Goal: Task Accomplishment & Management: Use online tool/utility

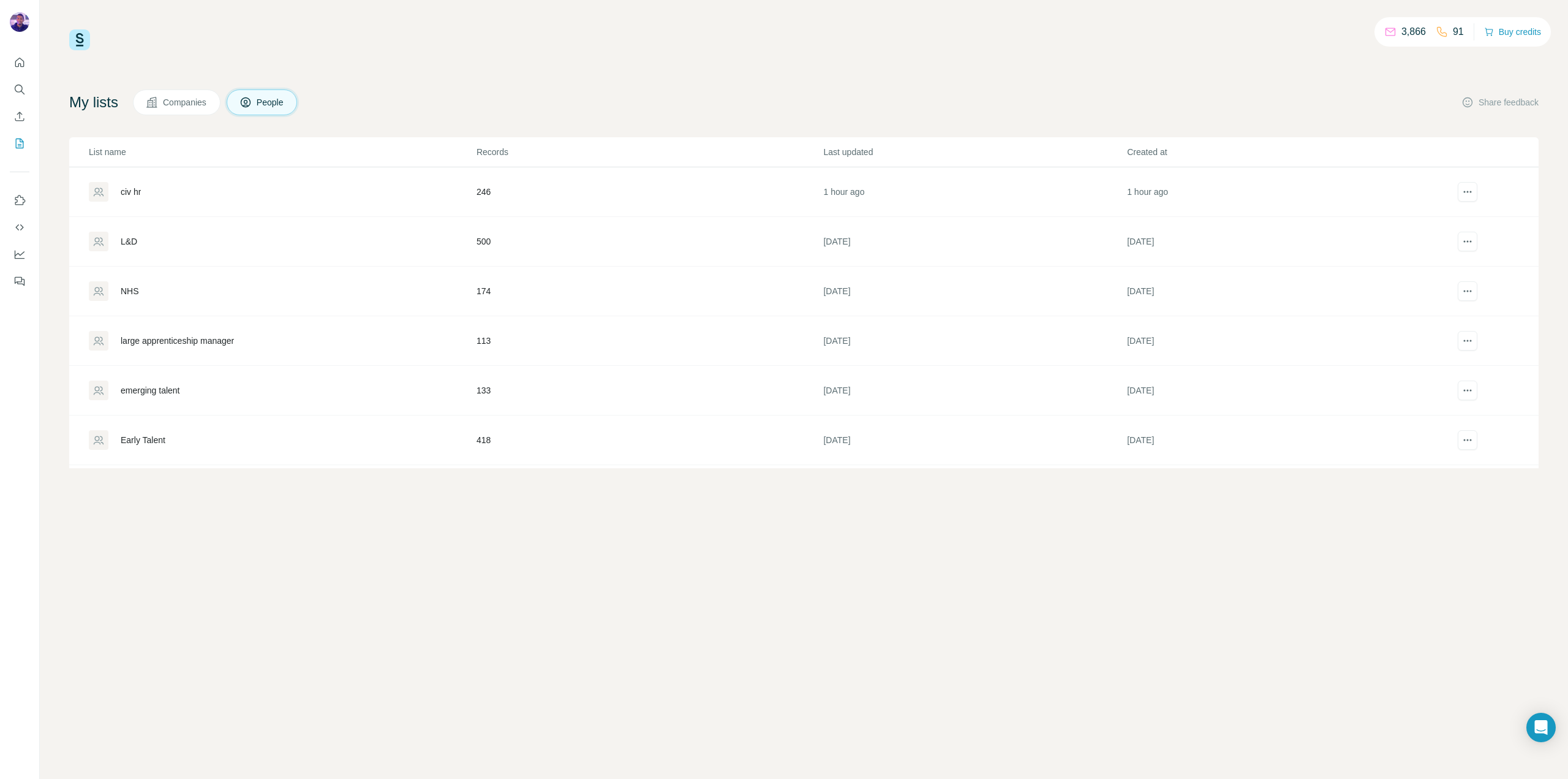
click at [136, 188] on div "civ hr" at bounding box center [130, 192] width 20 height 12
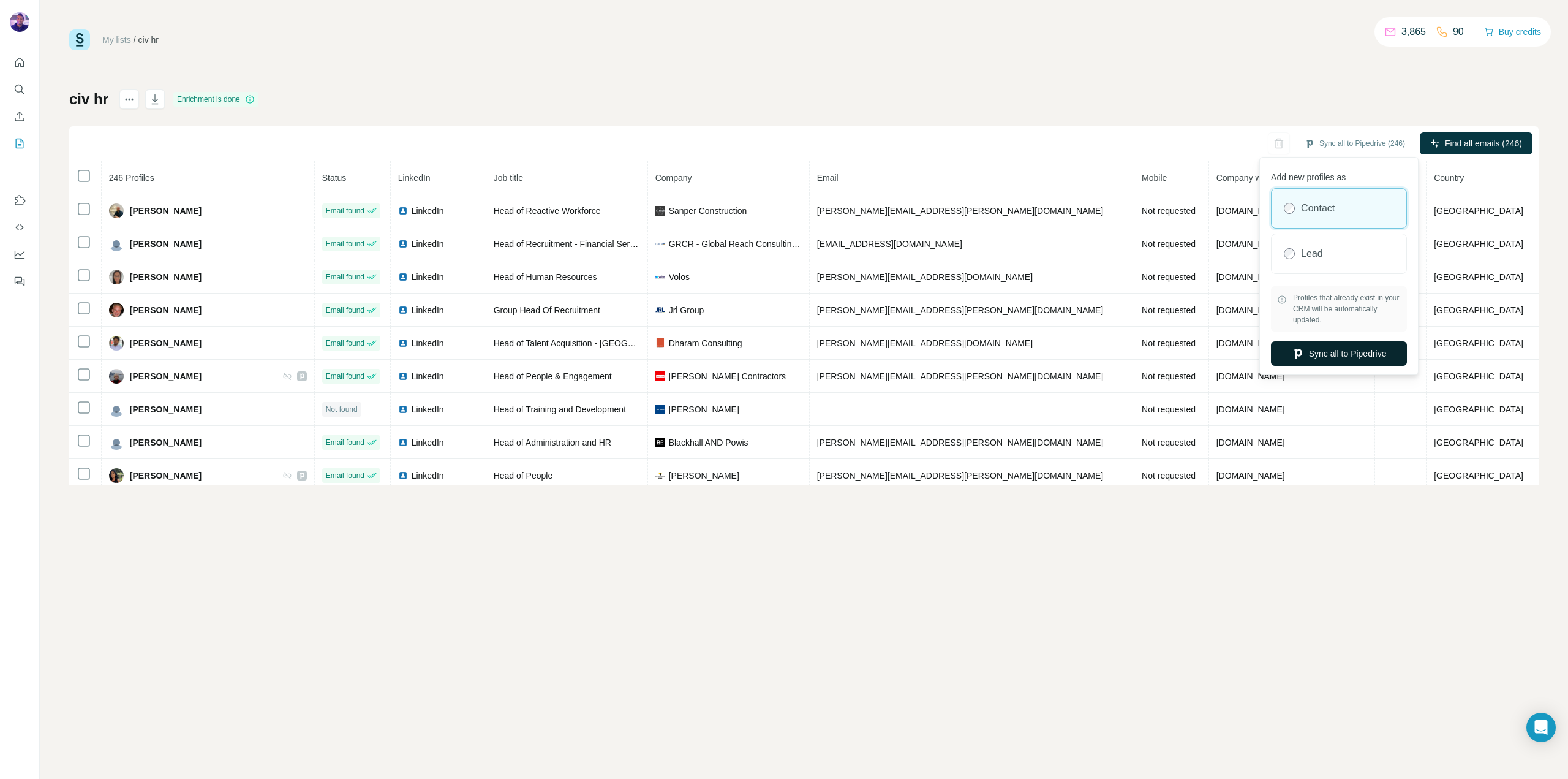
click at [1372, 346] on button "Sync all to Pipedrive" at bounding box center [1338, 353] width 136 height 24
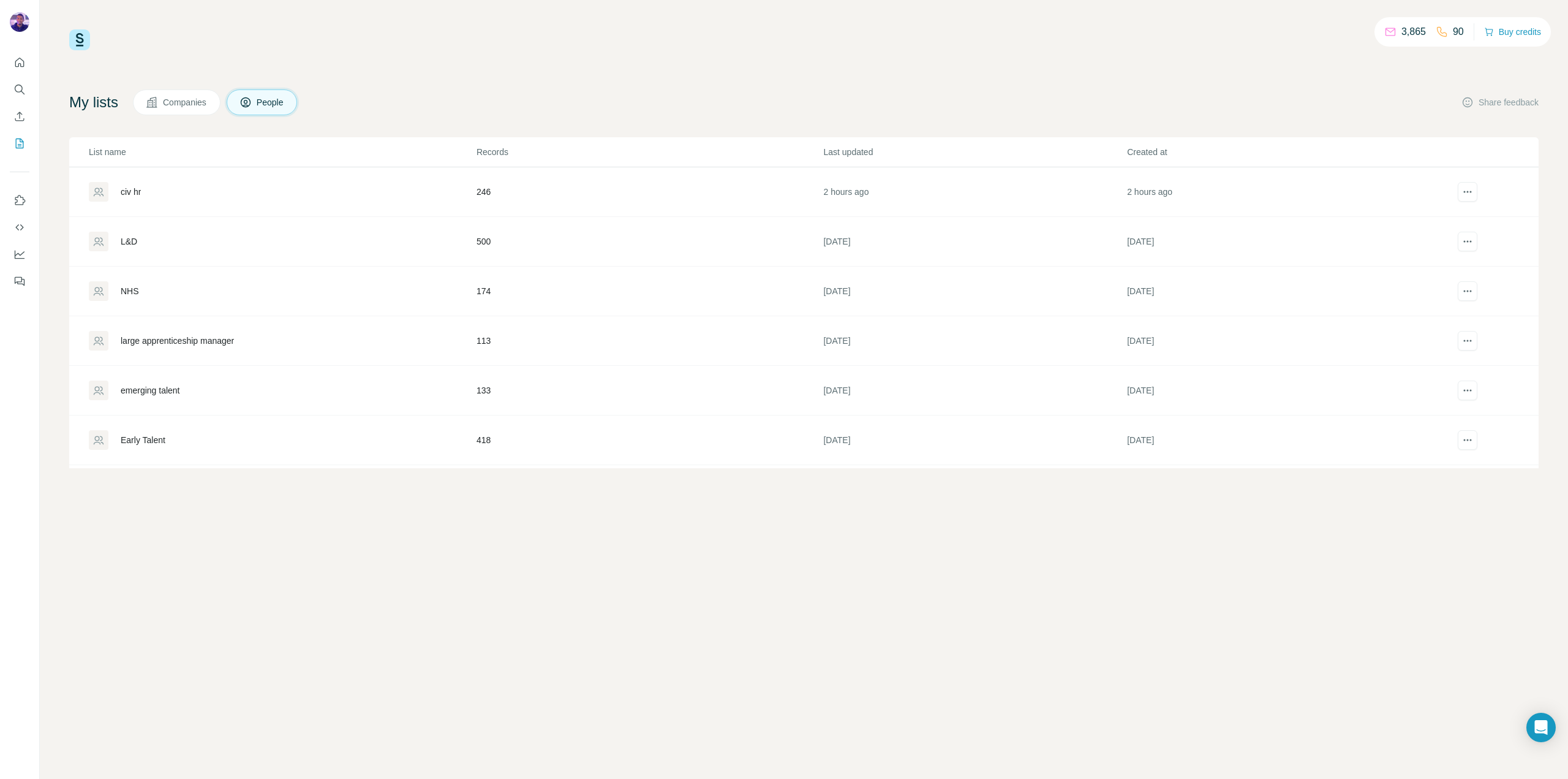
click at [190, 240] on div "L&D" at bounding box center [282, 241] width 387 height 20
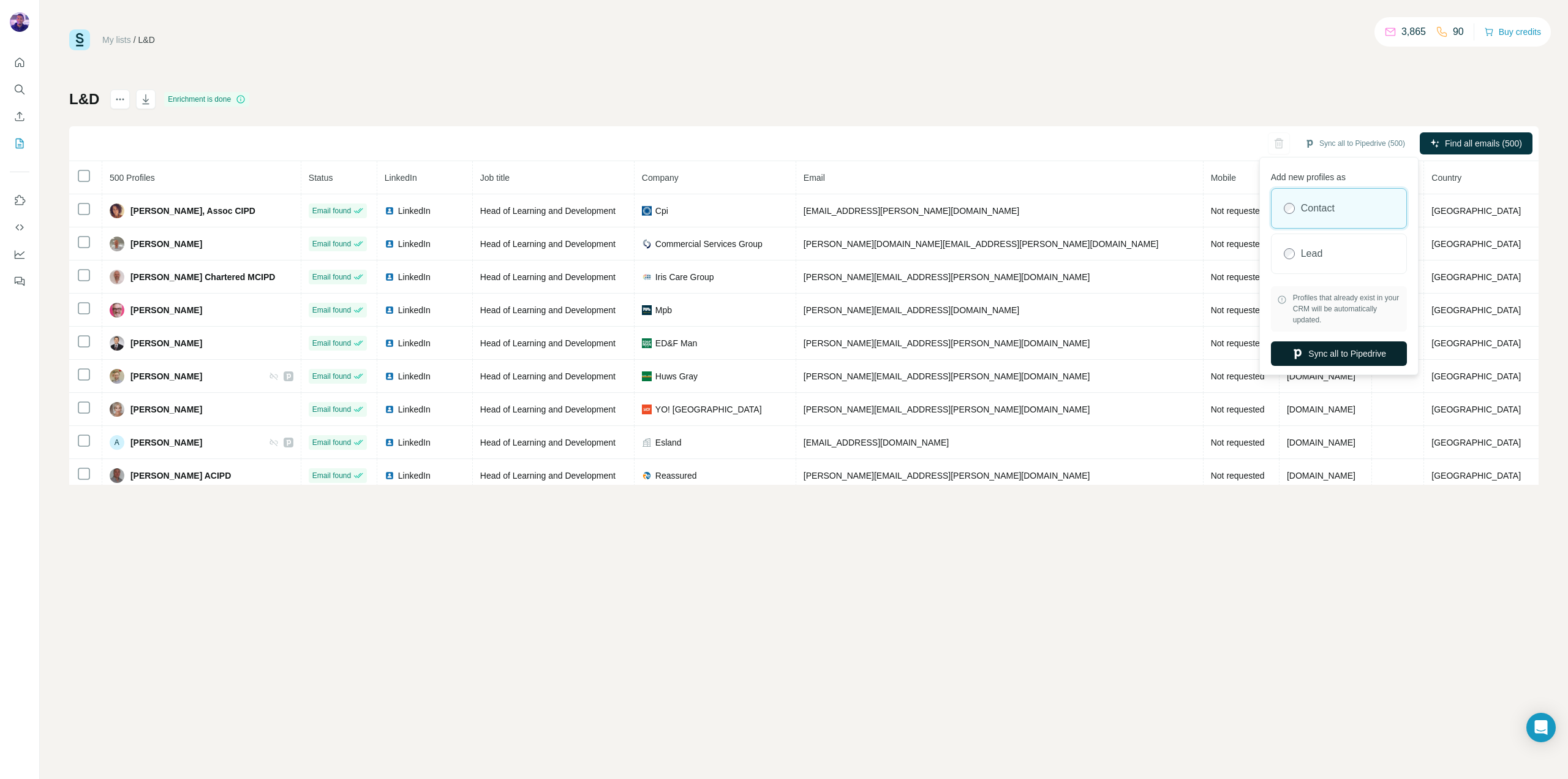
click at [1363, 354] on button "Sync all to Pipedrive" at bounding box center [1338, 353] width 136 height 24
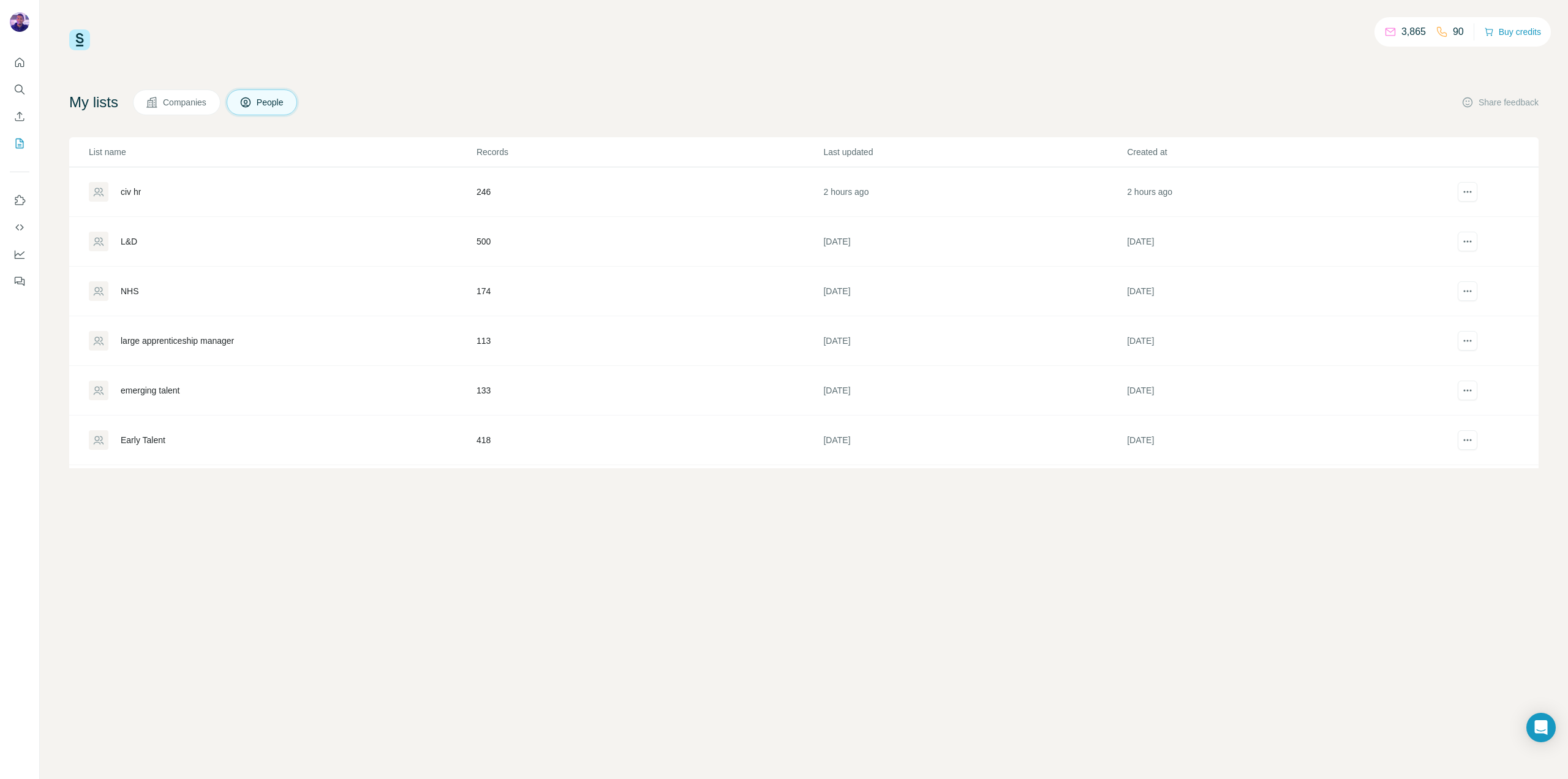
click at [184, 298] on div "NHS" at bounding box center [282, 291] width 387 height 20
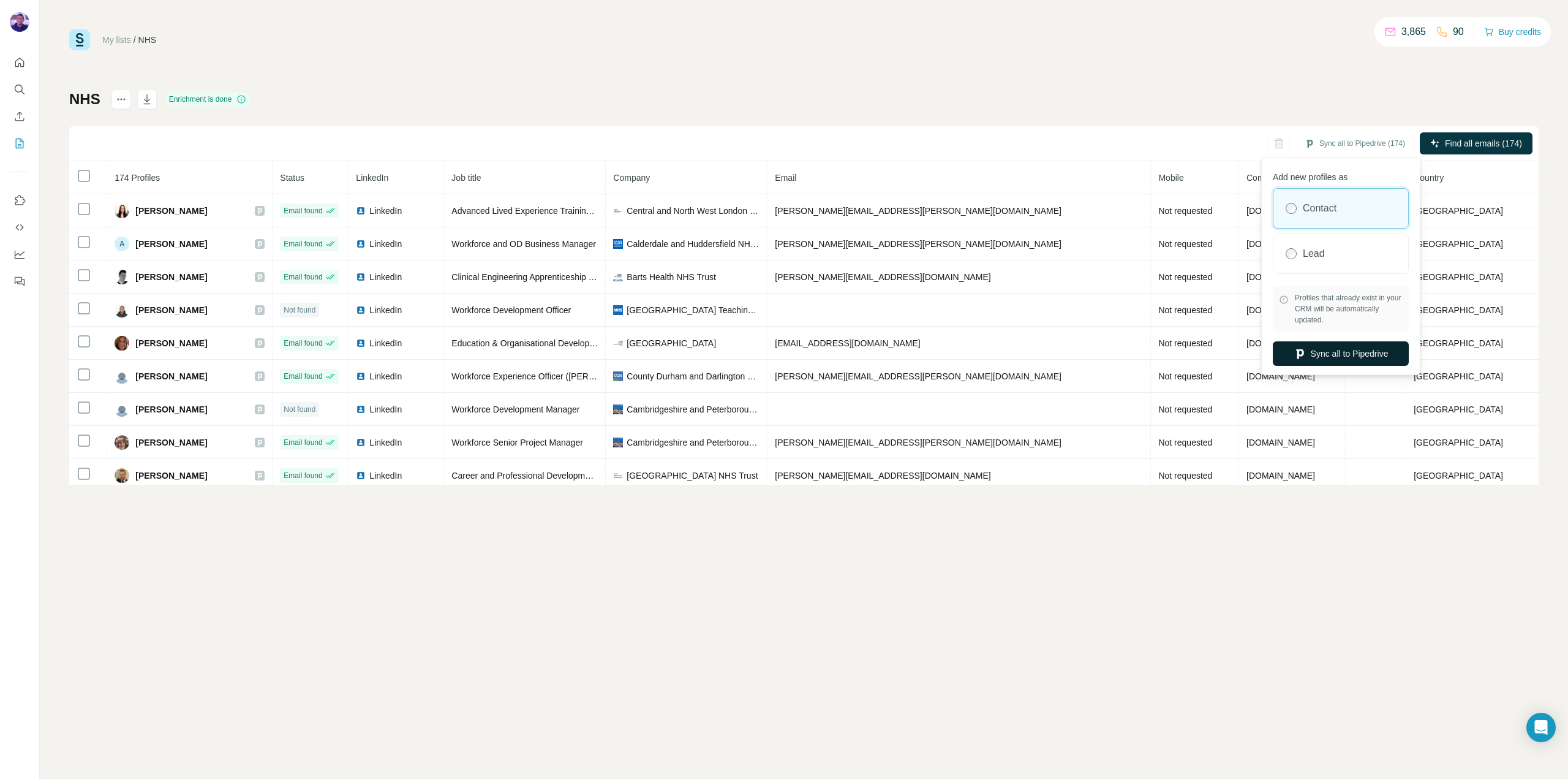
click at [1352, 350] on button "Sync all to Pipedrive" at bounding box center [1341, 353] width 136 height 24
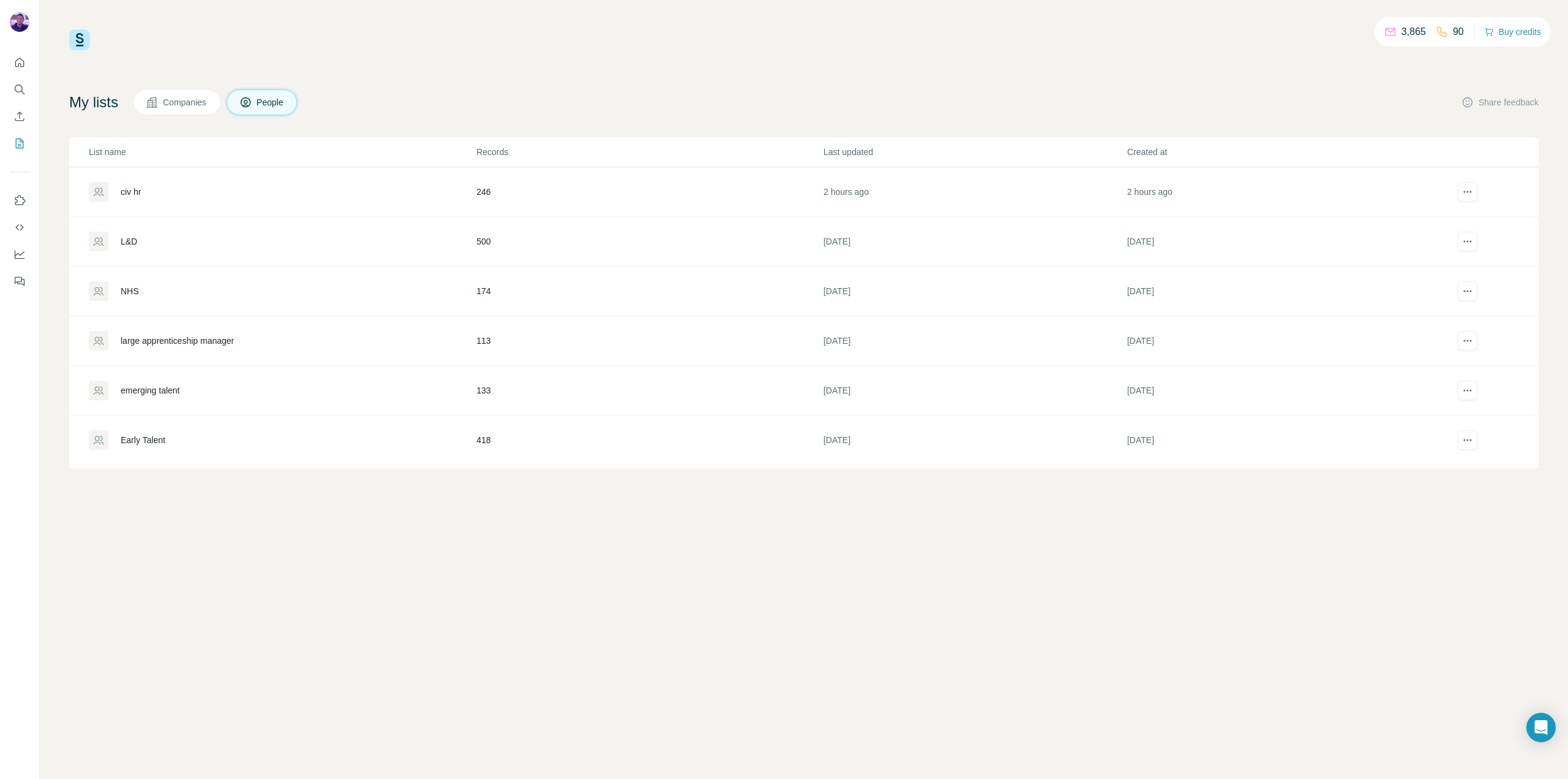
click at [226, 343] on div "large apprenticeship manager" at bounding box center [177, 341] width 113 height 12
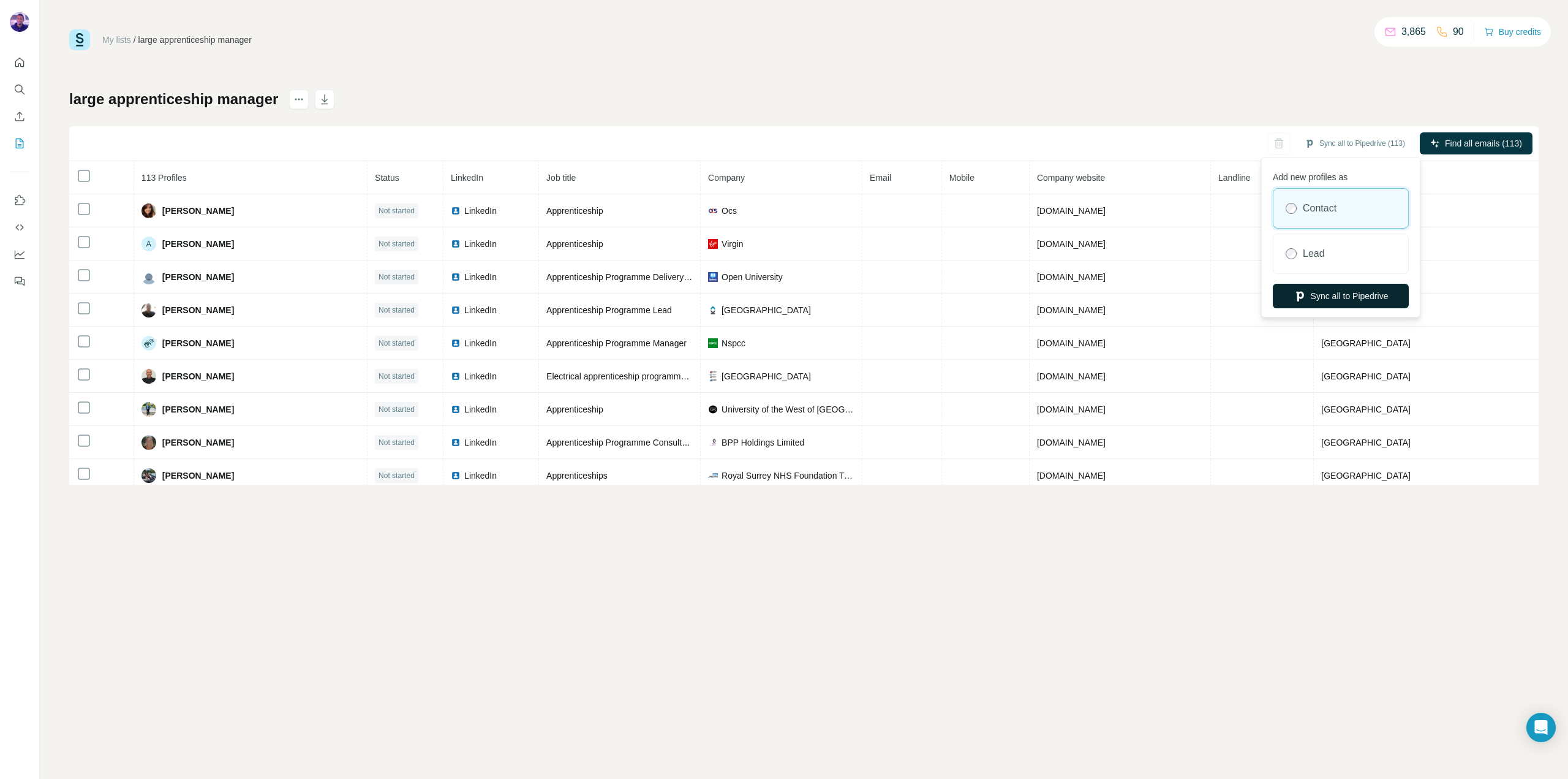
click at [1362, 291] on button "Sync all to Pipedrive" at bounding box center [1341, 296] width 136 height 24
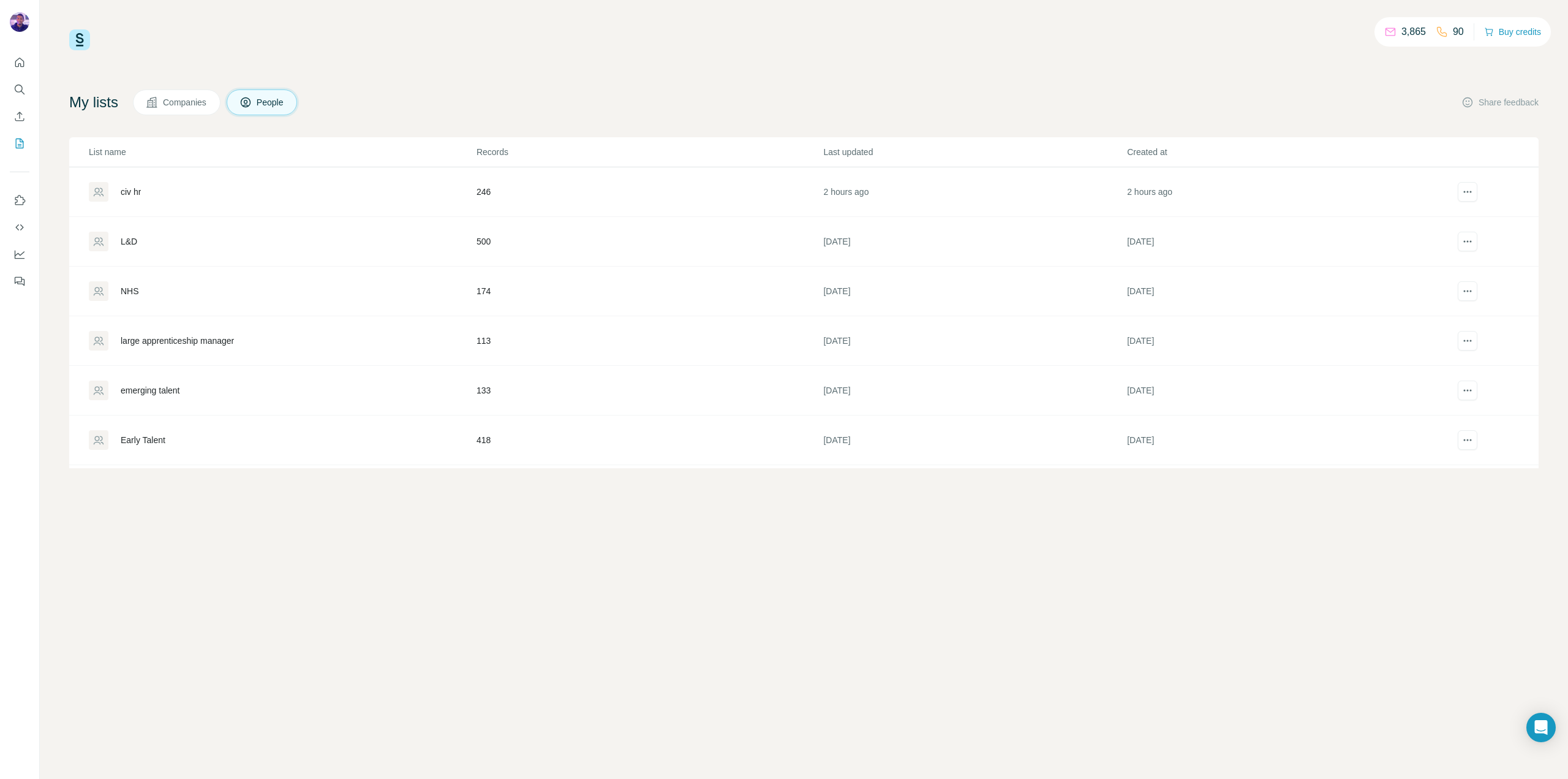
click at [193, 390] on div "emerging talent" at bounding box center [282, 391] width 387 height 20
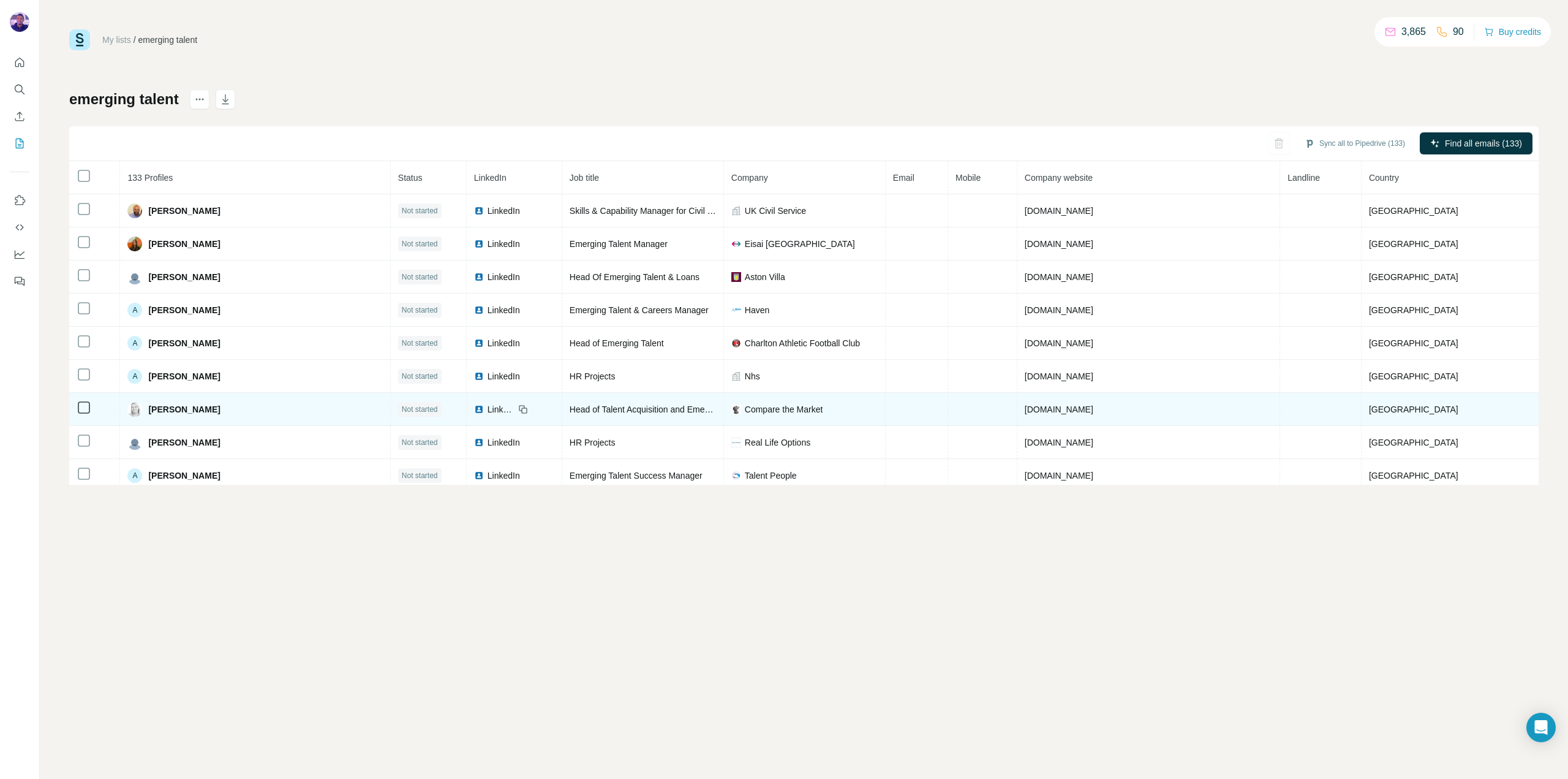
drag, startPoint x: 770, startPoint y: 390, endPoint x: 575, endPoint y: 393, distance: 195.0
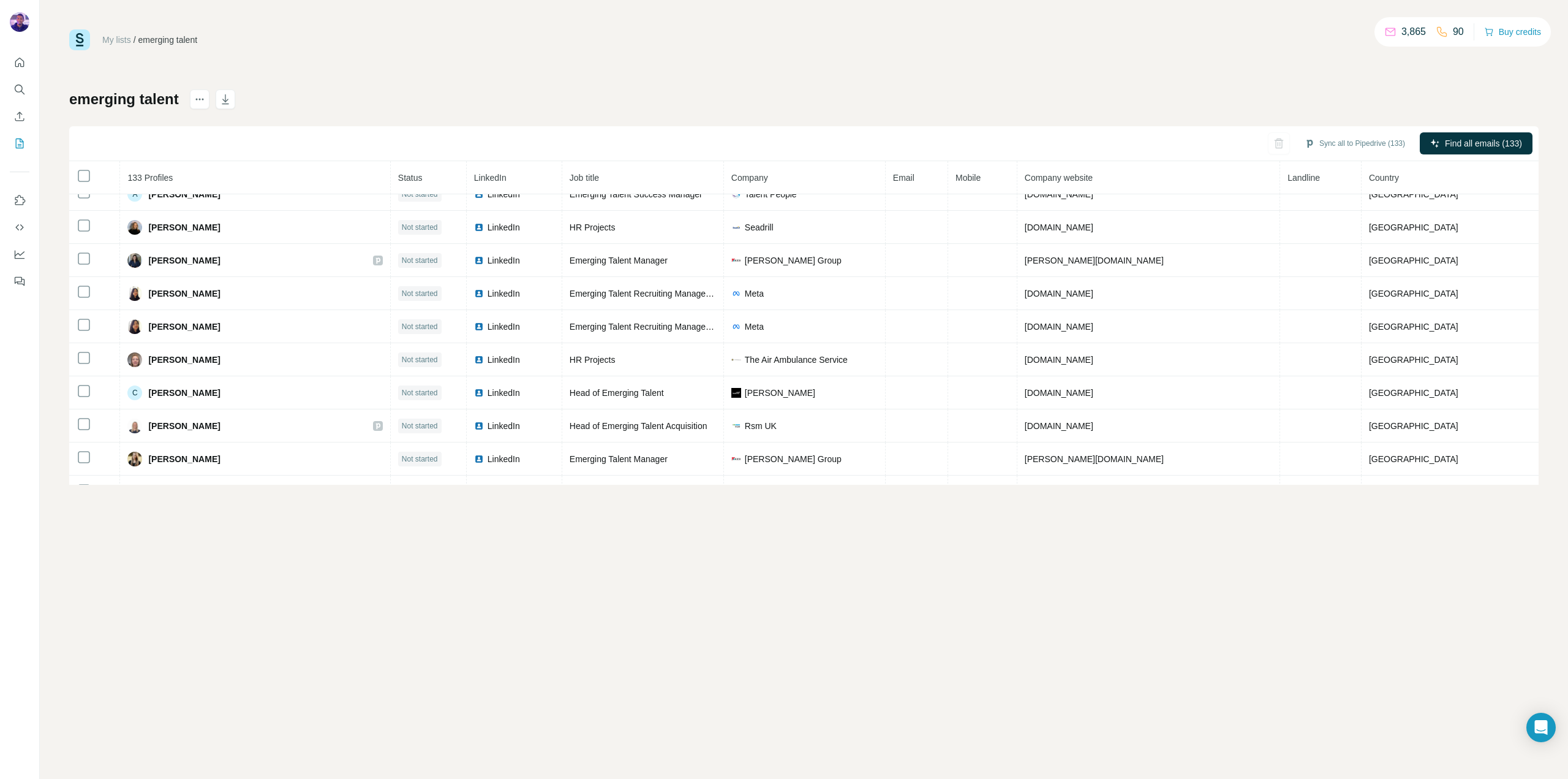
scroll to position [287, 0]
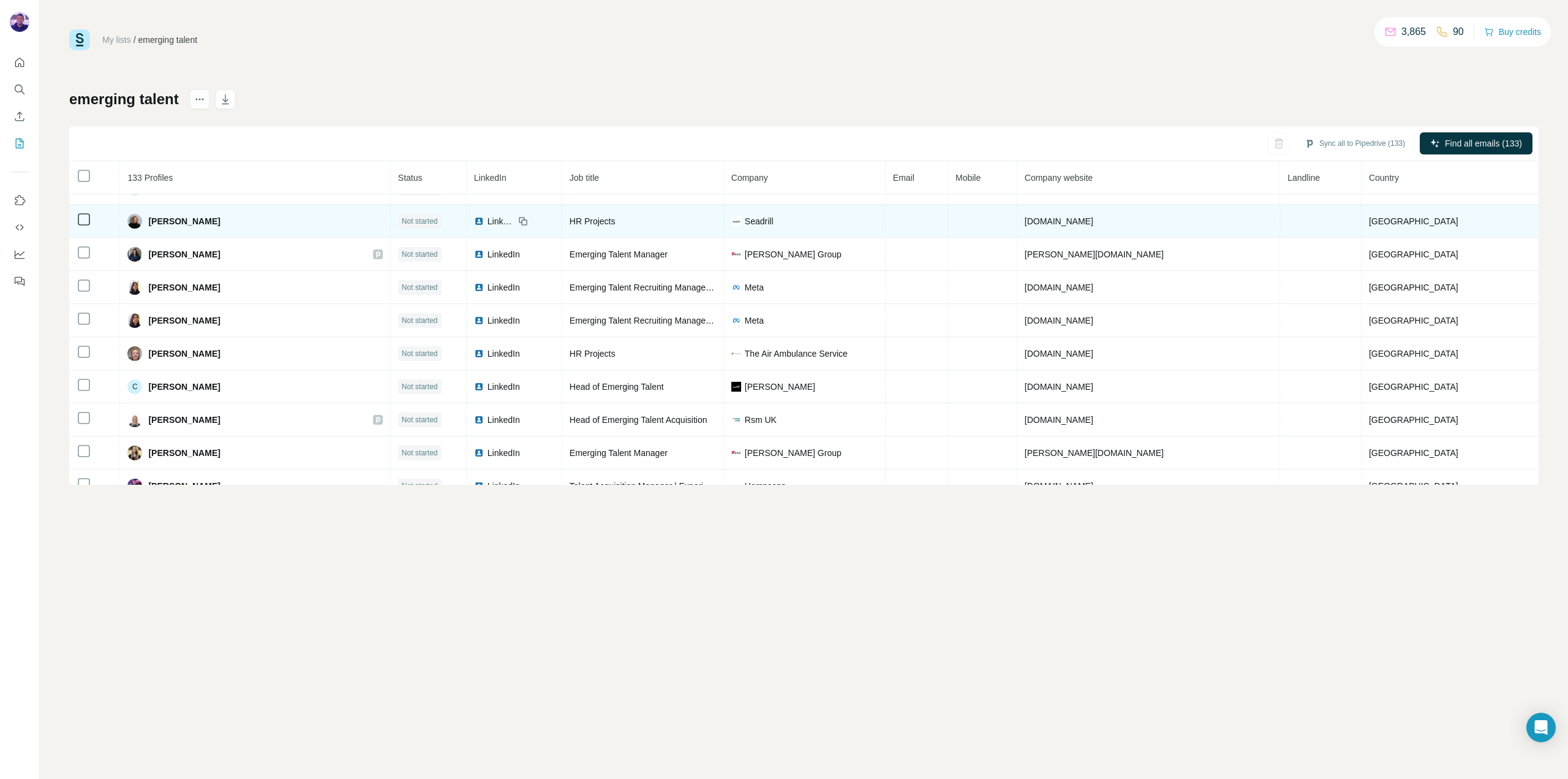
drag, startPoint x: 211, startPoint y: 228, endPoint x: 194, endPoint y: 225, distance: 17.3
click at [201, 220] on span "[PERSON_NAME]" at bounding box center [184, 221] width 72 height 12
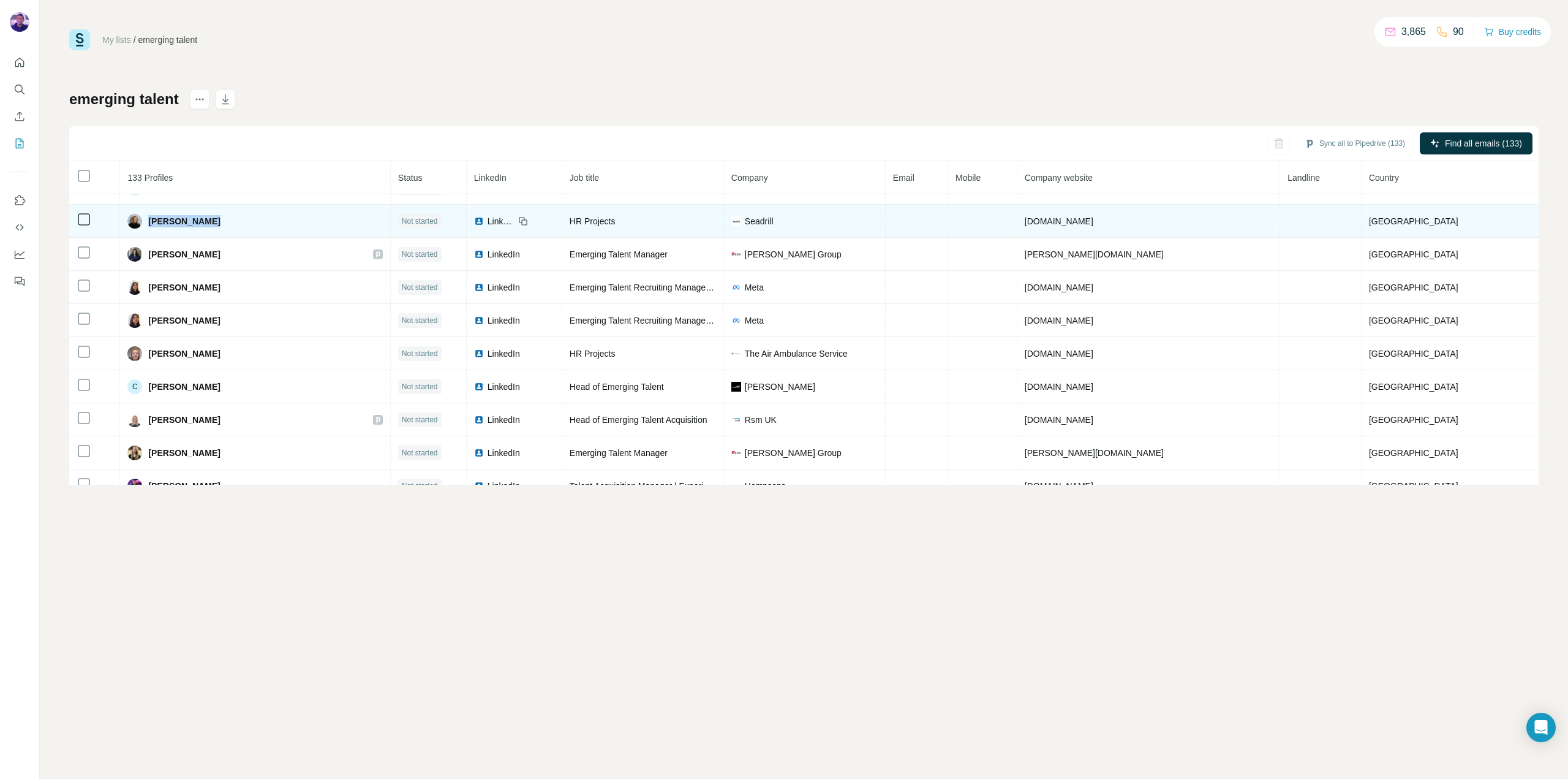
click at [201, 220] on span "[PERSON_NAME]" at bounding box center [184, 221] width 72 height 12
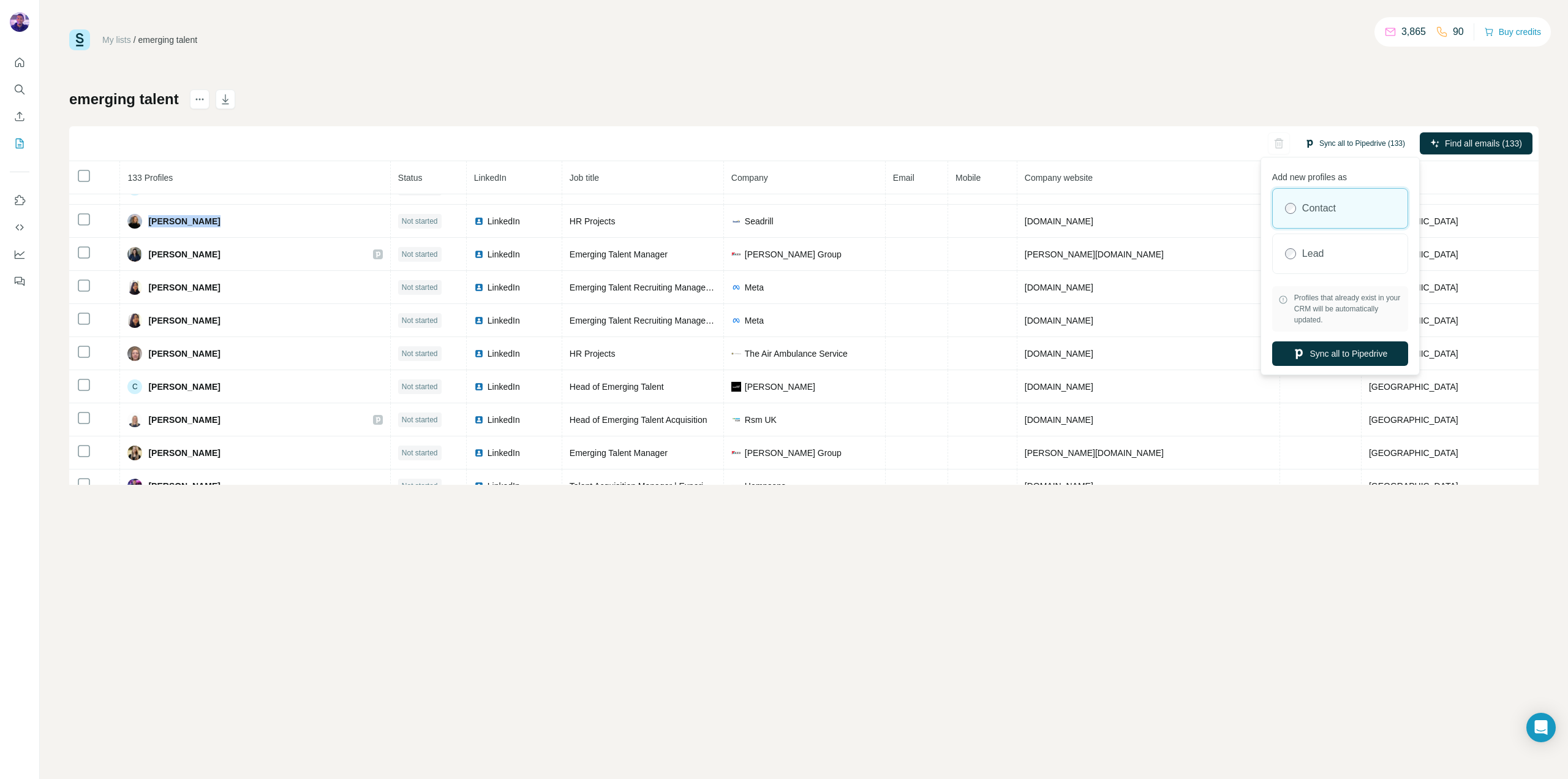
click at [1341, 146] on button "Sync all to Pipedrive (133)" at bounding box center [1355, 143] width 118 height 18
click at [1378, 356] on button "Sync all to Pipedrive" at bounding box center [1340, 353] width 136 height 24
